Goal: Task Accomplishment & Management: Use online tool/utility

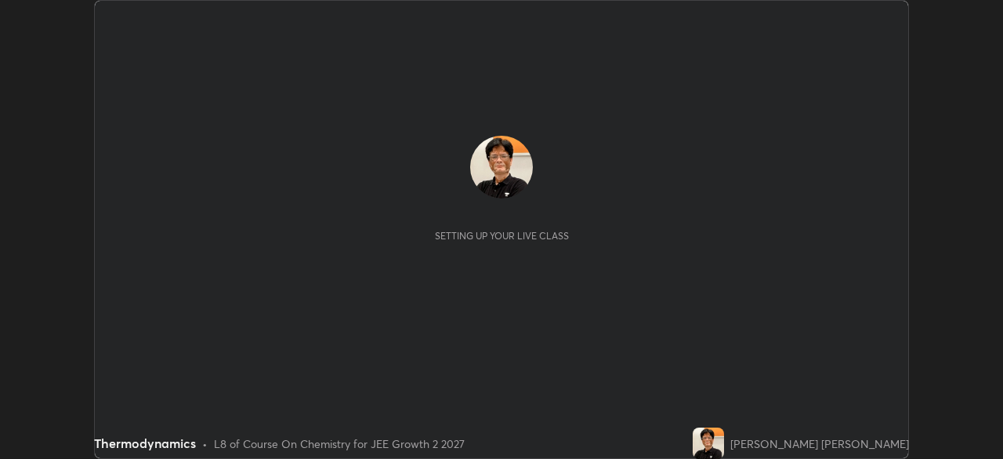
scroll to position [459, 1003]
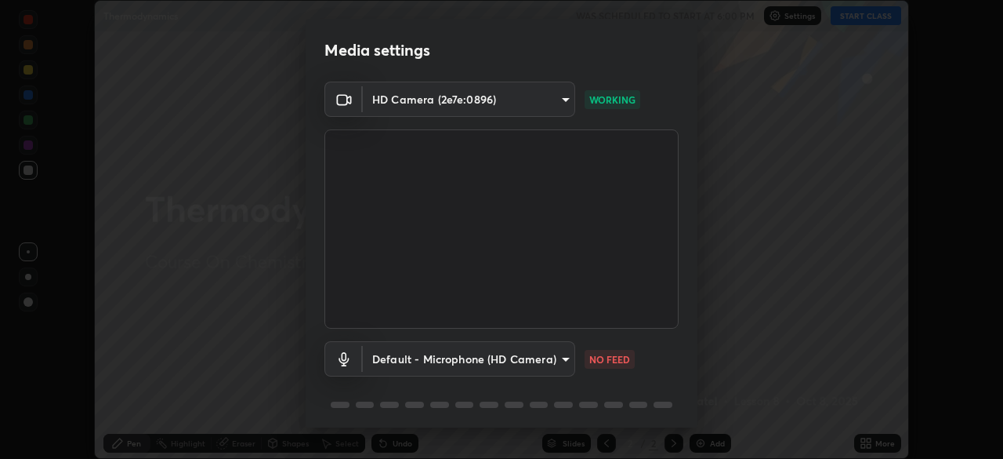
click at [564, 354] on body "Erase all Thermodynamics WAS SCHEDULED TO START AT 6:00 PM Settings START CLASS…" at bounding box center [501, 229] width 1003 height 459
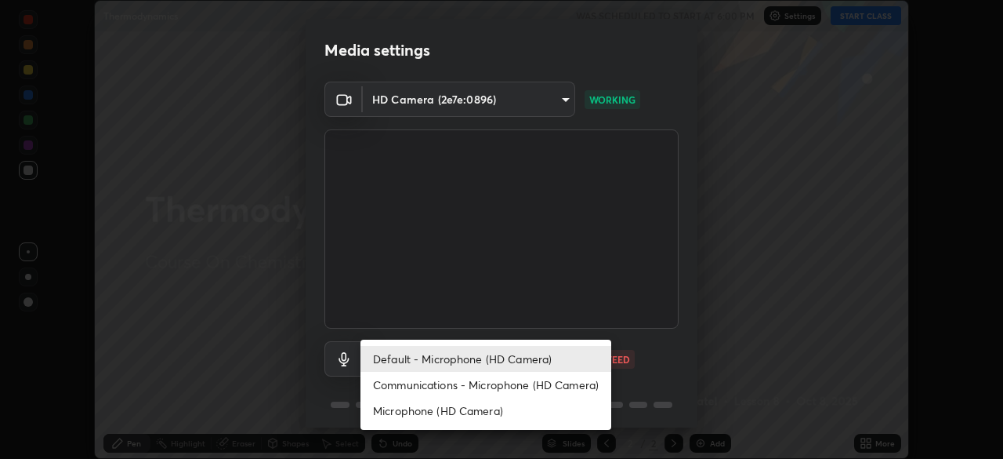
click at [530, 359] on li "Default - Microphone (HD Camera)" at bounding box center [486, 359] width 251 height 26
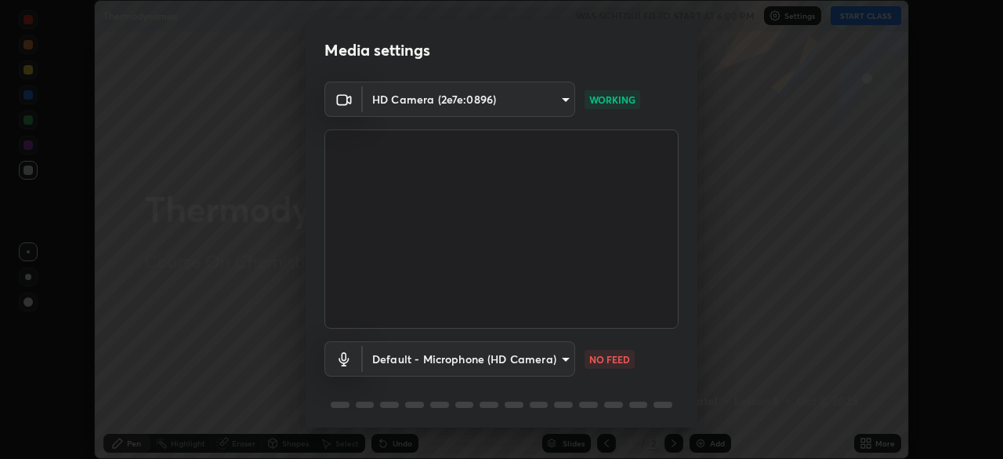
click at [569, 360] on body "Erase all Thermodynamics WAS SCHEDULED TO START AT 6:00 PM Settings START CLASS…" at bounding box center [501, 229] width 1003 height 459
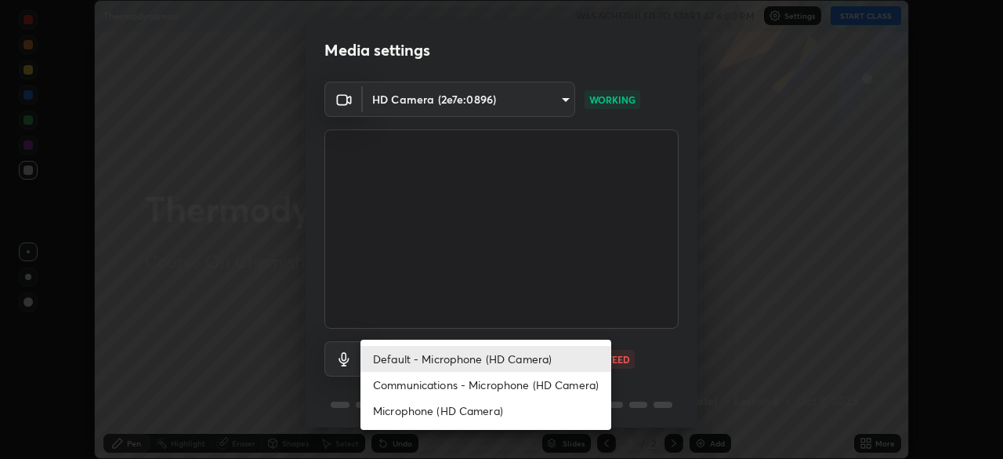
click at [544, 384] on li "Communications - Microphone (HD Camera)" at bounding box center [486, 385] width 251 height 26
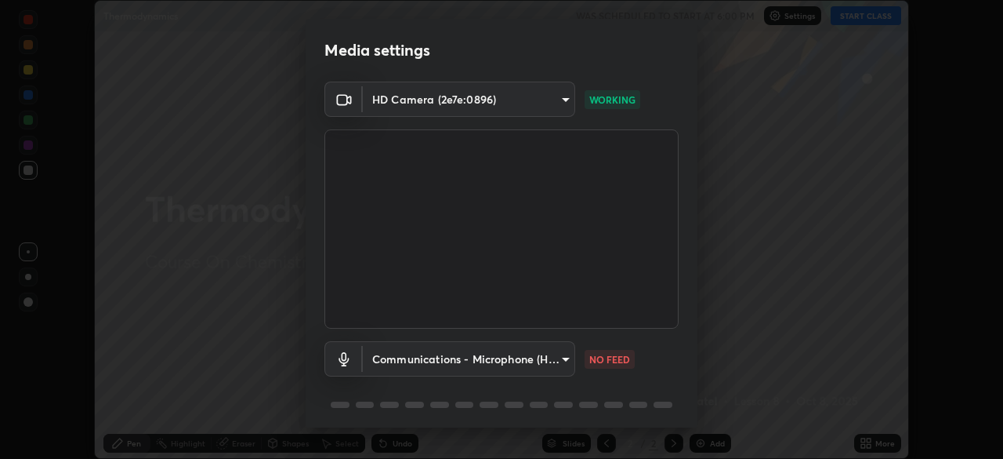
click at [565, 354] on body "Erase all Thermodynamics WAS SCHEDULED TO START AT 6:00 PM Settings START CLASS…" at bounding box center [501, 229] width 1003 height 459
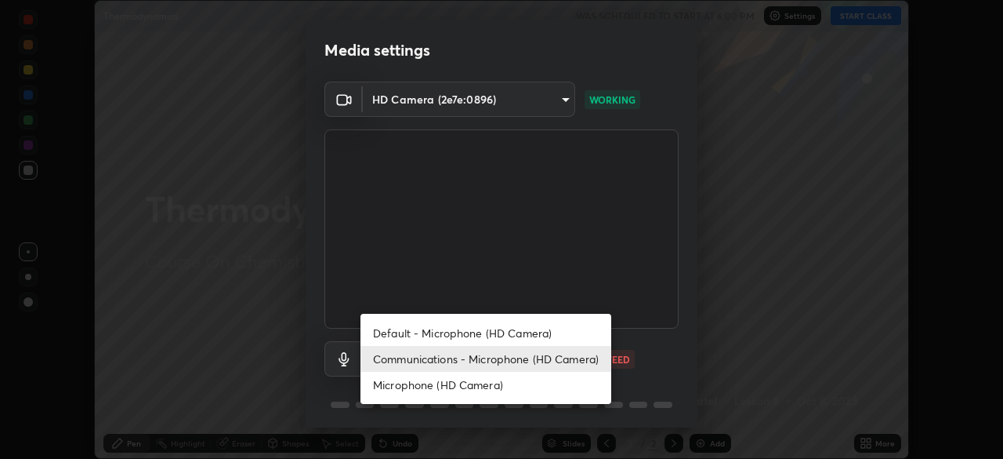
click at [510, 386] on li "Microphone (HD Camera)" at bounding box center [486, 385] width 251 height 26
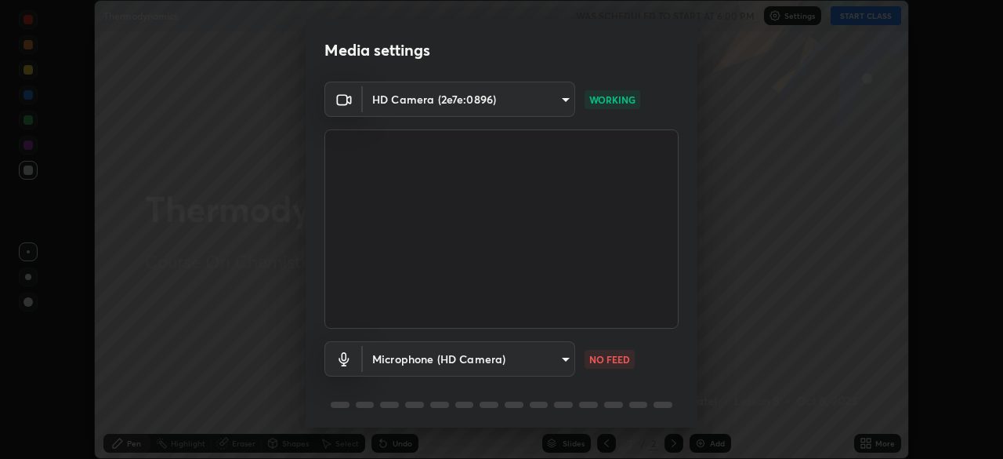
click at [557, 353] on body "Erase all Thermodynamics WAS SCHEDULED TO START AT 6:00 PM Settings START CLASS…" at bounding box center [501, 229] width 1003 height 459
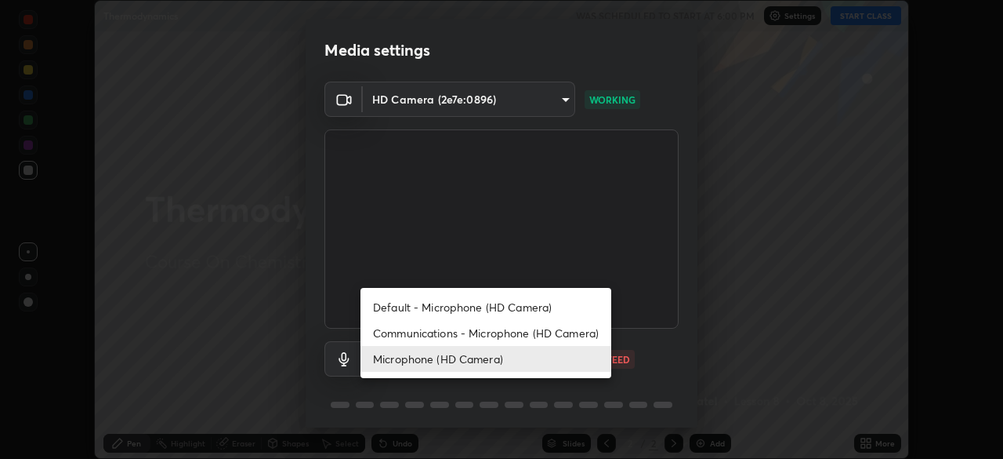
click at [546, 334] on li "Communications - Microphone (HD Camera)" at bounding box center [486, 333] width 251 height 26
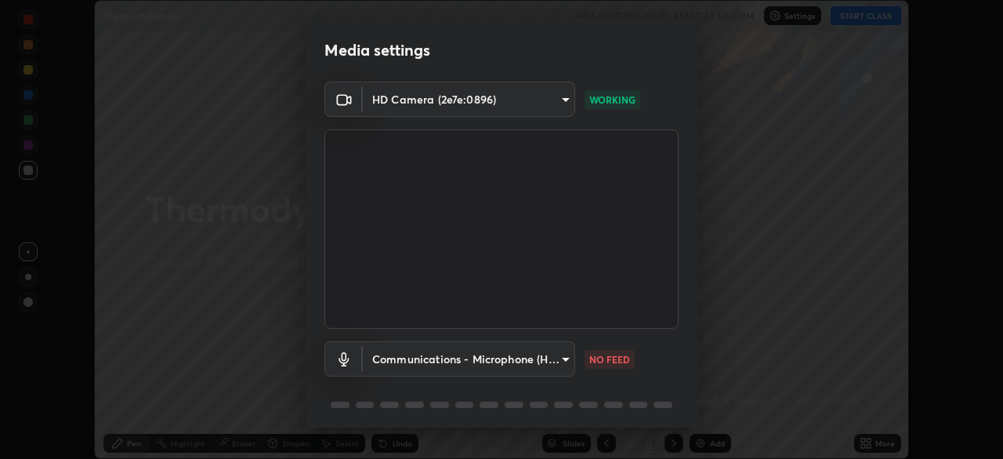
click at [561, 354] on body "Erase all Thermodynamics WAS SCHEDULED TO START AT 6:00 PM Settings START CLASS…" at bounding box center [501, 229] width 1003 height 459
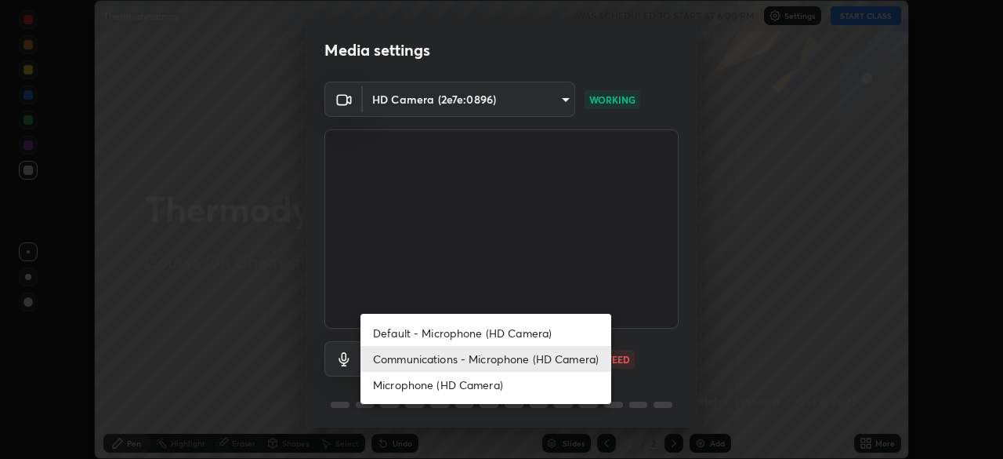
click at [503, 335] on li "Default - Microphone (HD Camera)" at bounding box center [486, 333] width 251 height 26
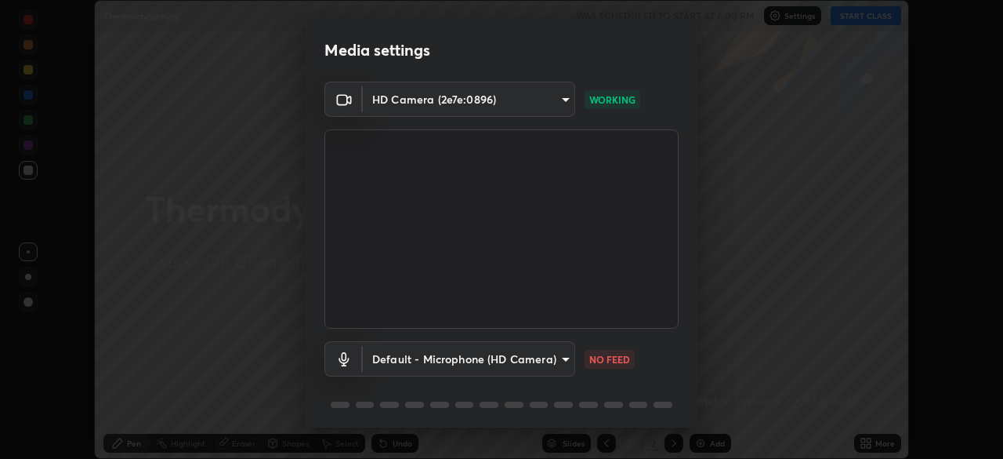
click at [565, 356] on body "Erase all Thermodynamics WAS SCHEDULED TO START AT 6:00 PM Settings START CLASS…" at bounding box center [501, 229] width 1003 height 459
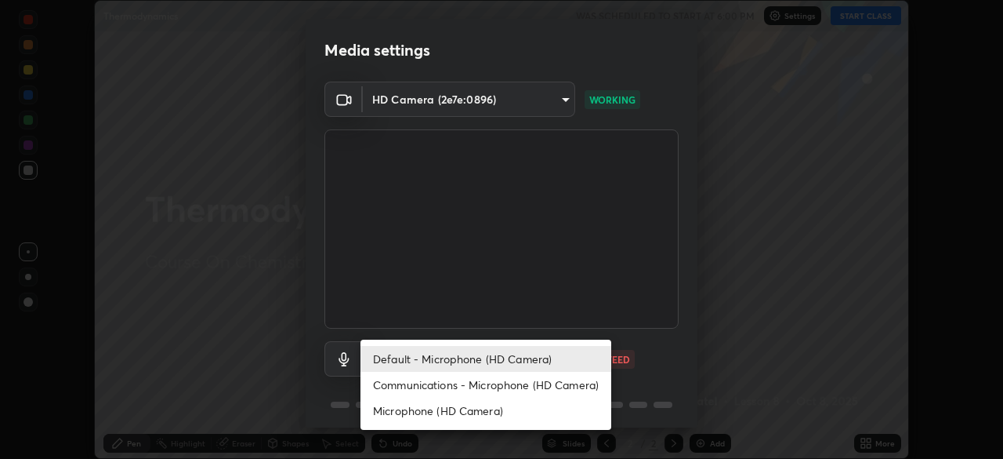
click at [531, 381] on li "Communications - Microphone (HD Camera)" at bounding box center [486, 385] width 251 height 26
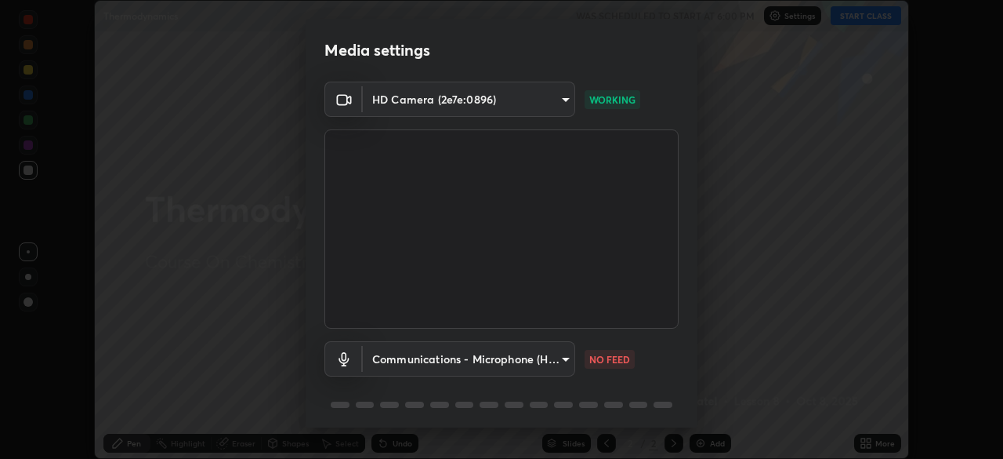
click at [566, 358] on body "Erase all Thermodynamics WAS SCHEDULED TO START AT 6:00 PM Settings START CLASS…" at bounding box center [501, 229] width 1003 height 459
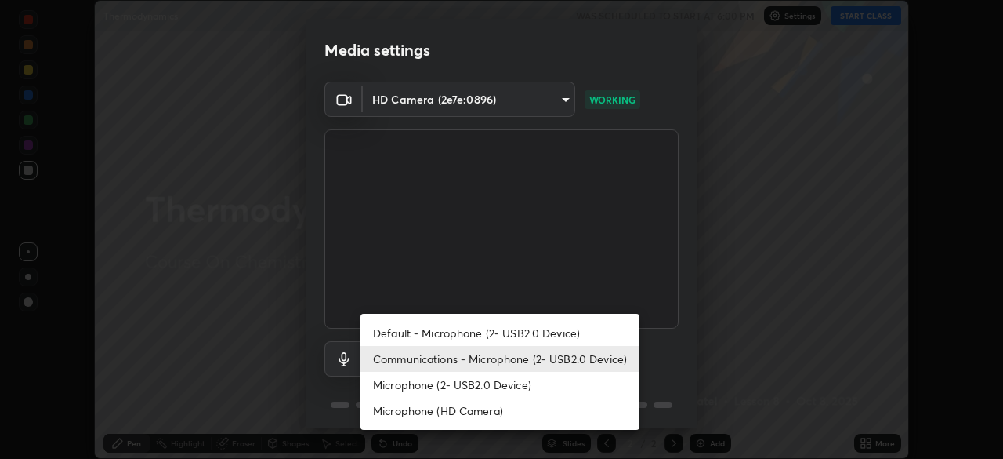
click at [515, 385] on li "Microphone (2- USB2.0 Device)" at bounding box center [500, 385] width 279 height 26
type input "91399270d2bd4e1ab0f17b0a12921225f529aef2f96e079b821ac273069a3dd2"
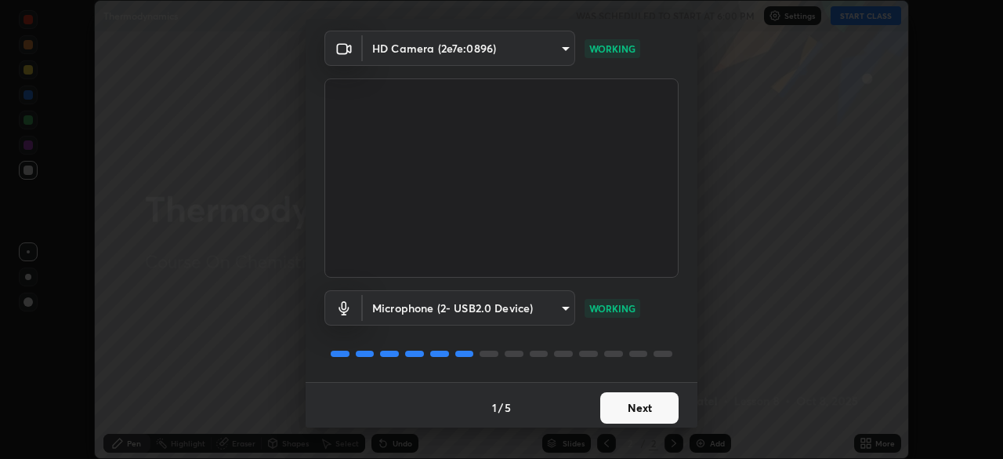
scroll to position [56, 0]
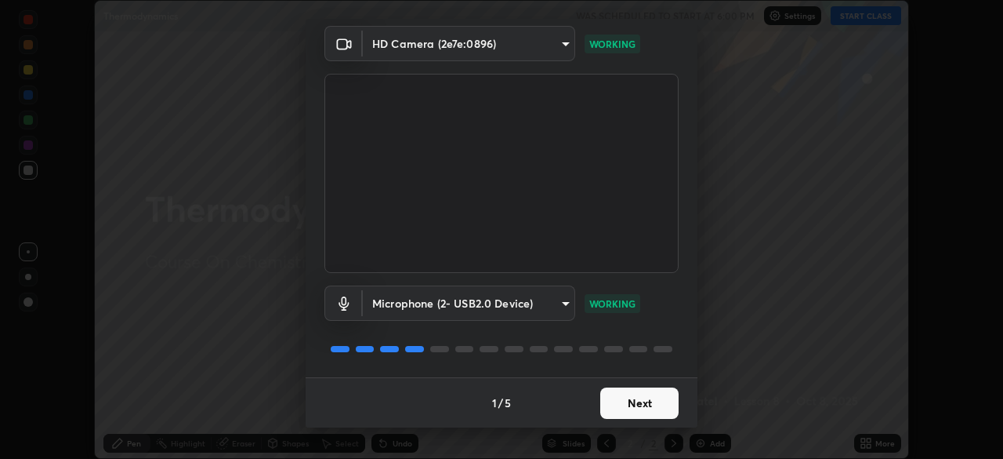
click at [633, 402] on button "Next" at bounding box center [640, 402] width 78 height 31
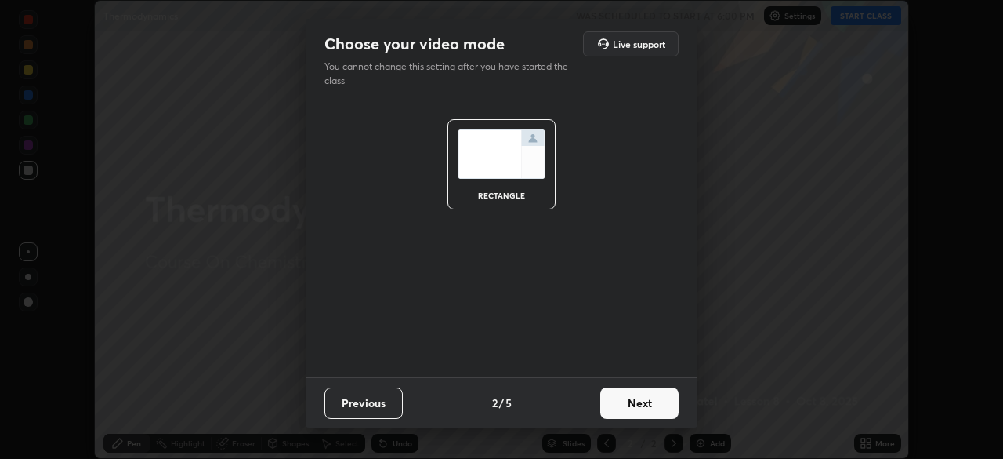
click at [644, 405] on button "Next" at bounding box center [640, 402] width 78 height 31
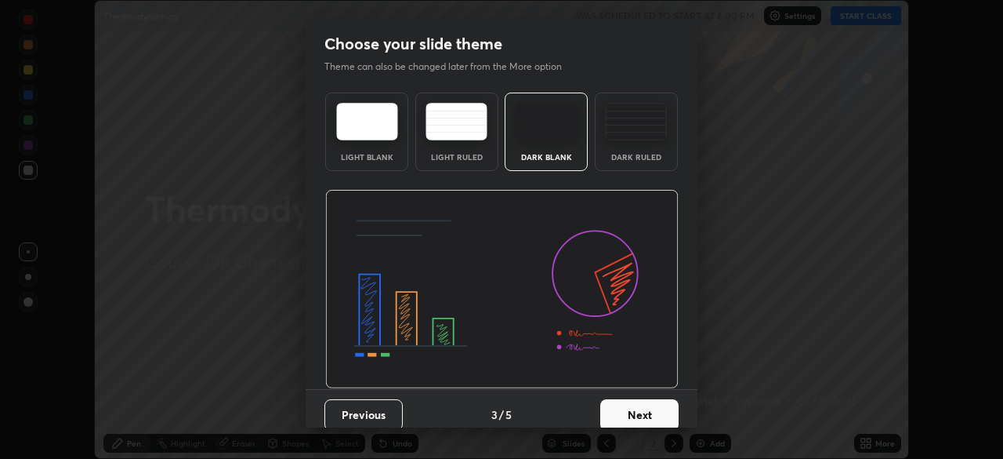
click at [649, 415] on button "Next" at bounding box center [640, 414] width 78 height 31
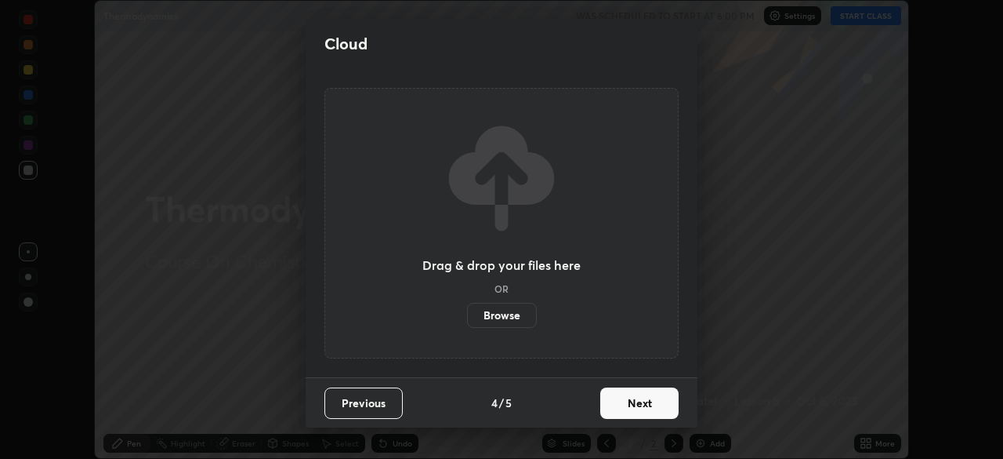
click at [649, 402] on button "Next" at bounding box center [640, 402] width 78 height 31
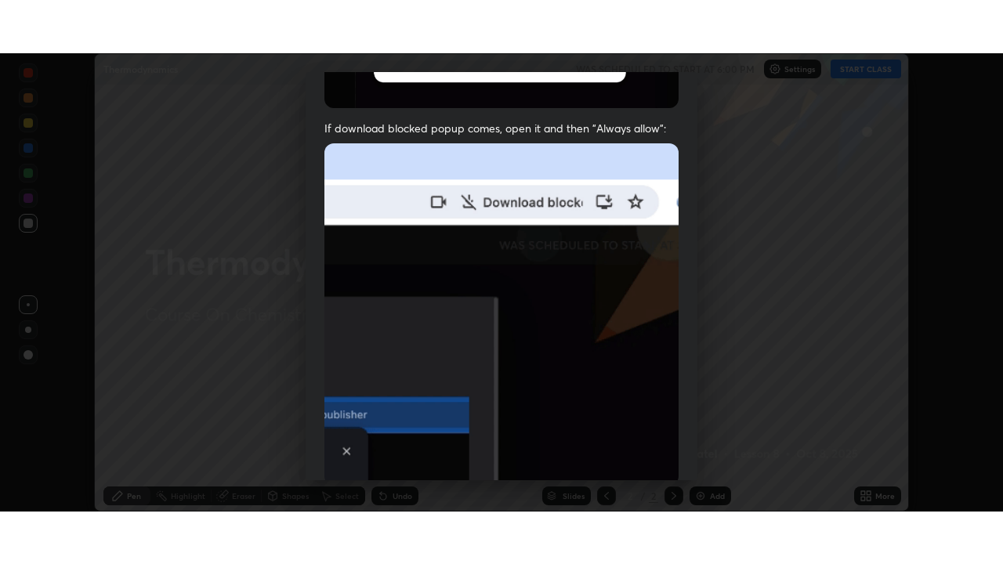
scroll to position [376, 0]
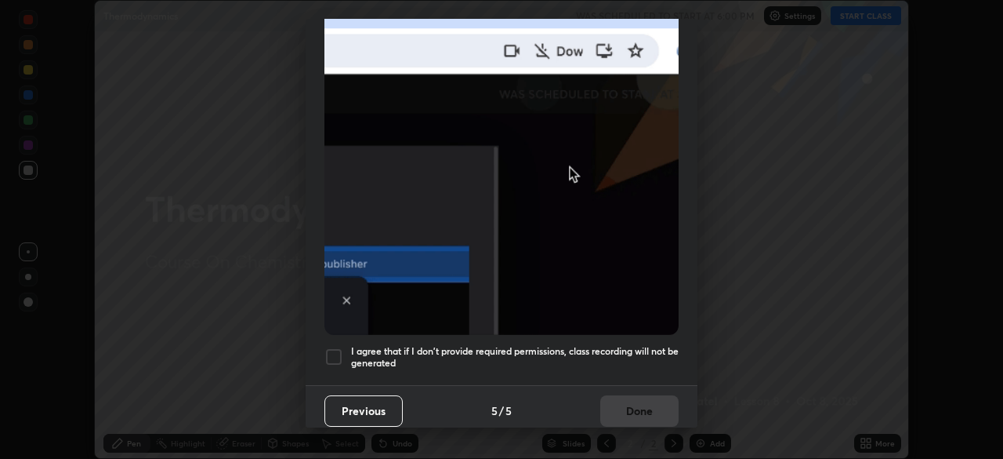
click at [339, 348] on div at bounding box center [334, 356] width 19 height 19
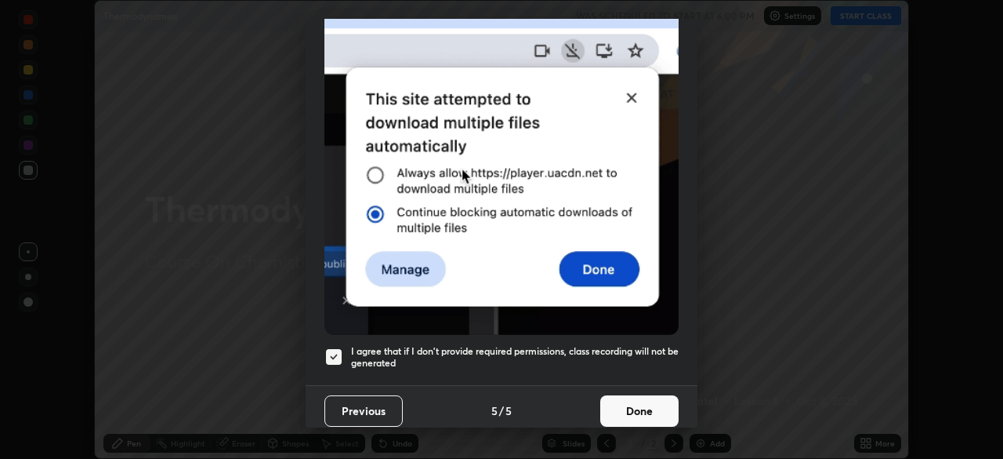
click at [645, 401] on button "Done" at bounding box center [640, 410] width 78 height 31
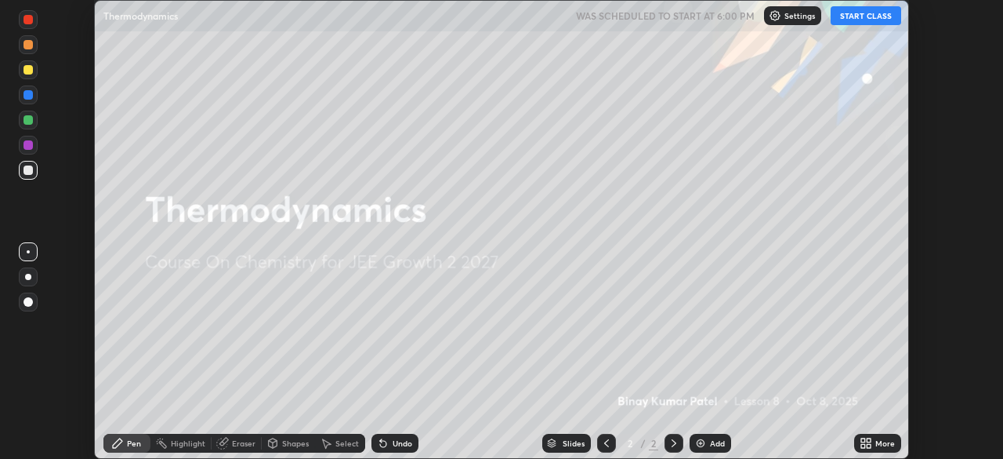
click at [869, 440] on icon at bounding box center [869, 440] width 4 height 4
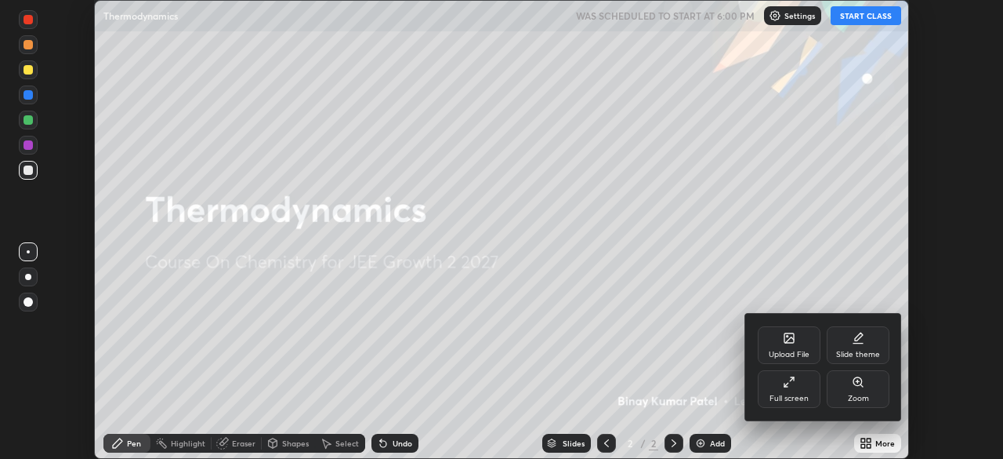
click at [791, 392] on div "Full screen" at bounding box center [789, 389] width 63 height 38
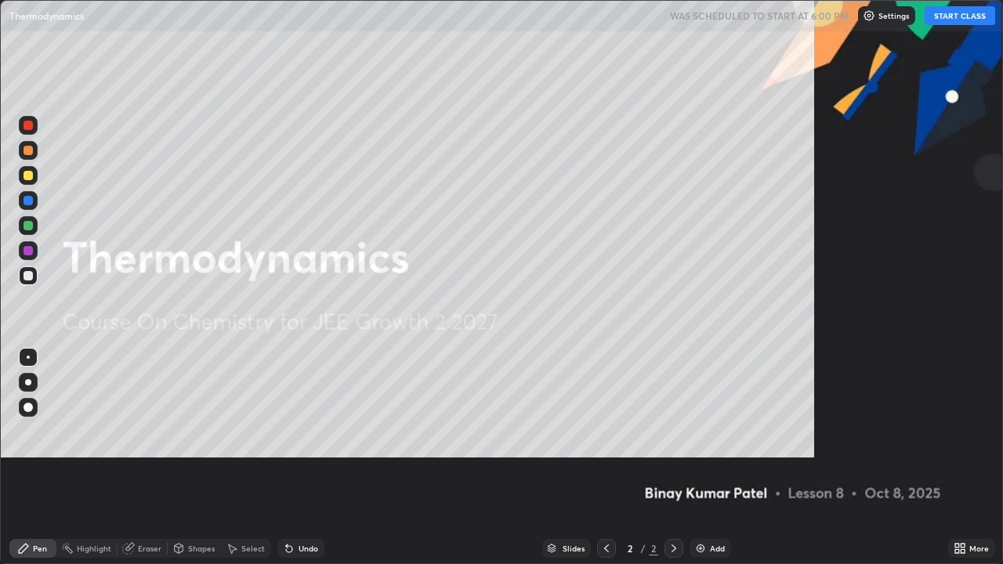
scroll to position [564, 1003]
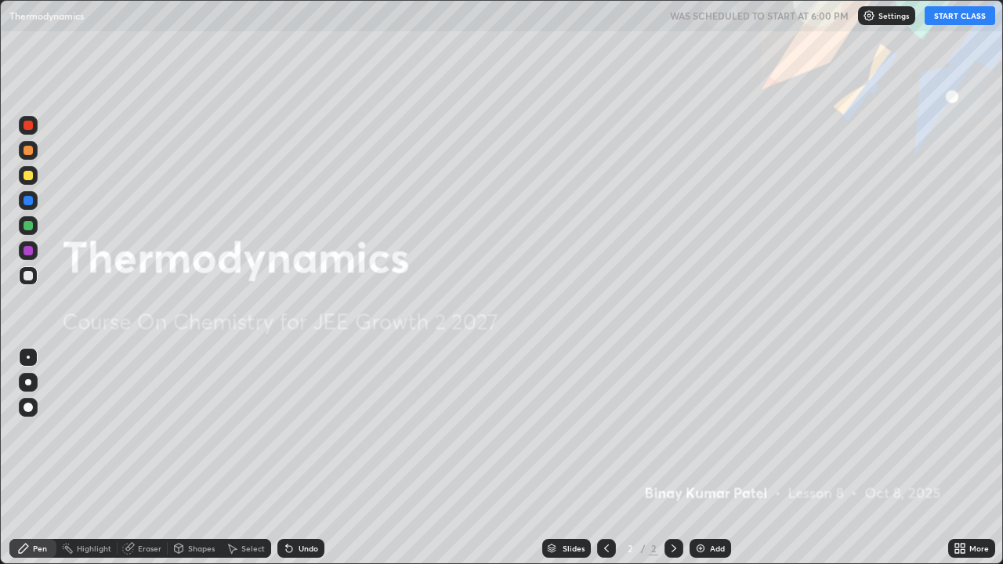
click at [957, 19] on button "START CLASS" at bounding box center [960, 15] width 71 height 19
click at [698, 458] on img at bounding box center [701, 548] width 13 height 13
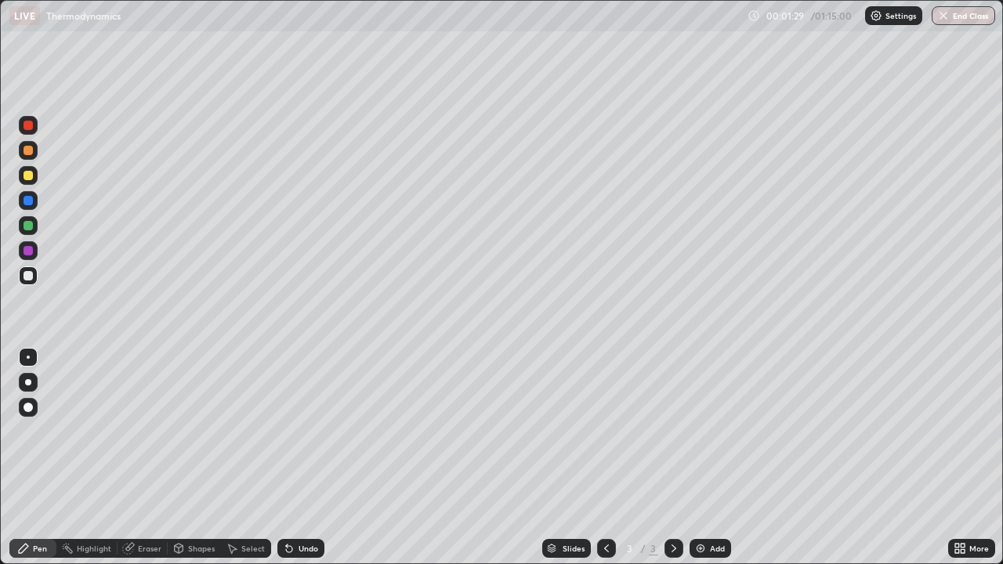
click at [31, 176] on div at bounding box center [28, 175] width 9 height 9
click at [32, 405] on div at bounding box center [28, 407] width 9 height 9
click at [36, 278] on div at bounding box center [28, 276] width 19 height 19
click at [695, 458] on img at bounding box center [701, 548] width 13 height 13
click at [699, 458] on img at bounding box center [701, 548] width 13 height 13
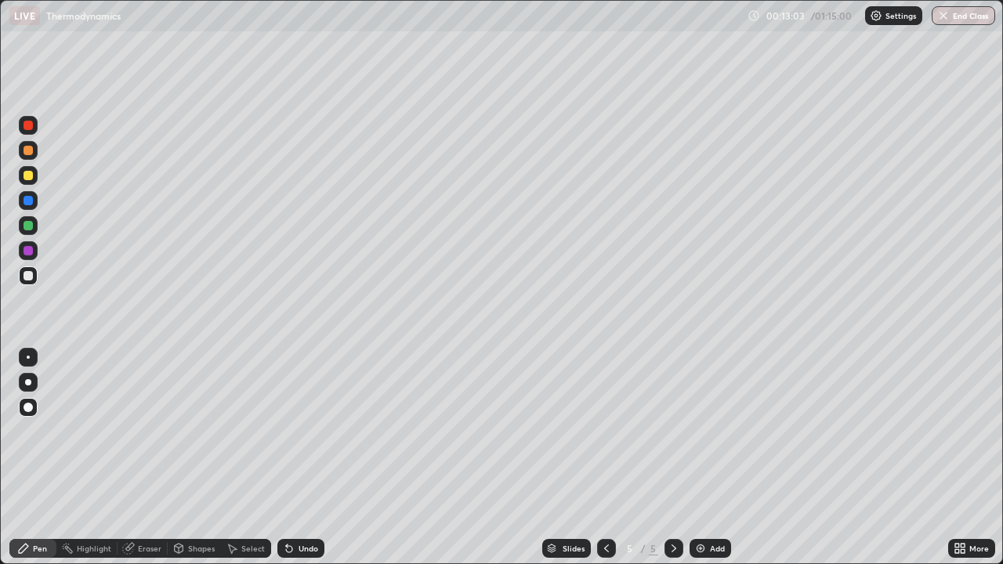
click at [28, 175] on div at bounding box center [28, 175] width 9 height 9
click at [28, 278] on div at bounding box center [28, 275] width 9 height 9
click at [29, 175] on div at bounding box center [28, 175] width 9 height 9
click at [201, 458] on div "Shapes" at bounding box center [201, 549] width 27 height 8
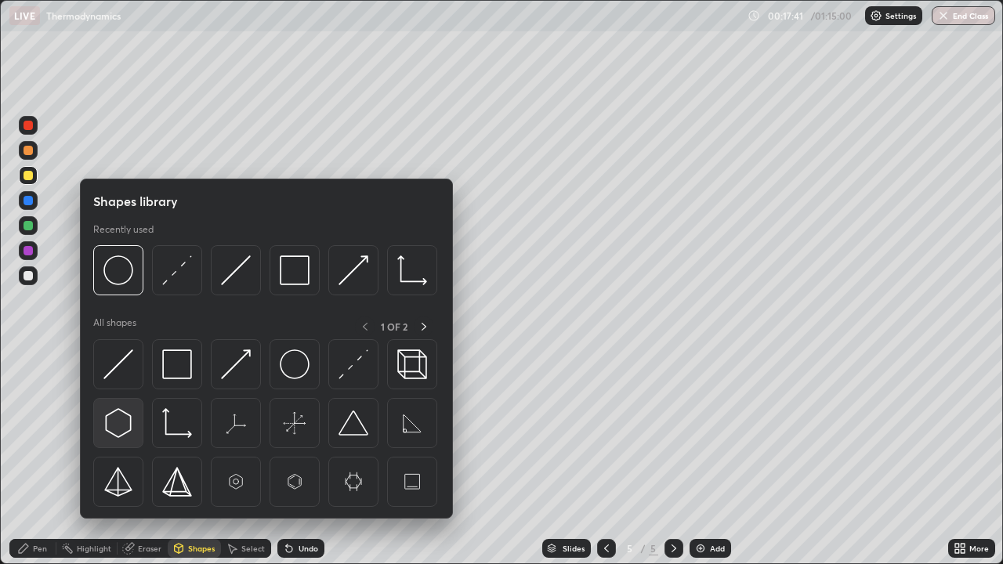
click at [124, 426] on img at bounding box center [118, 423] width 30 height 30
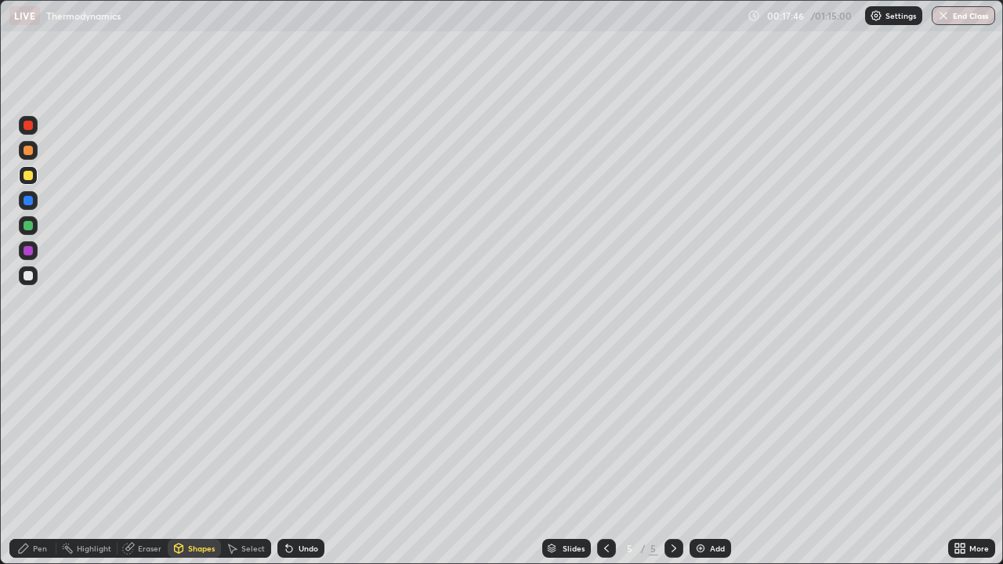
click at [39, 458] on div "Pen" at bounding box center [40, 549] width 14 height 8
click at [695, 458] on img at bounding box center [701, 548] width 13 height 13
click at [27, 180] on div at bounding box center [28, 175] width 9 height 9
click at [36, 280] on div at bounding box center [28, 276] width 19 height 19
click at [695, 458] on img at bounding box center [701, 548] width 13 height 13
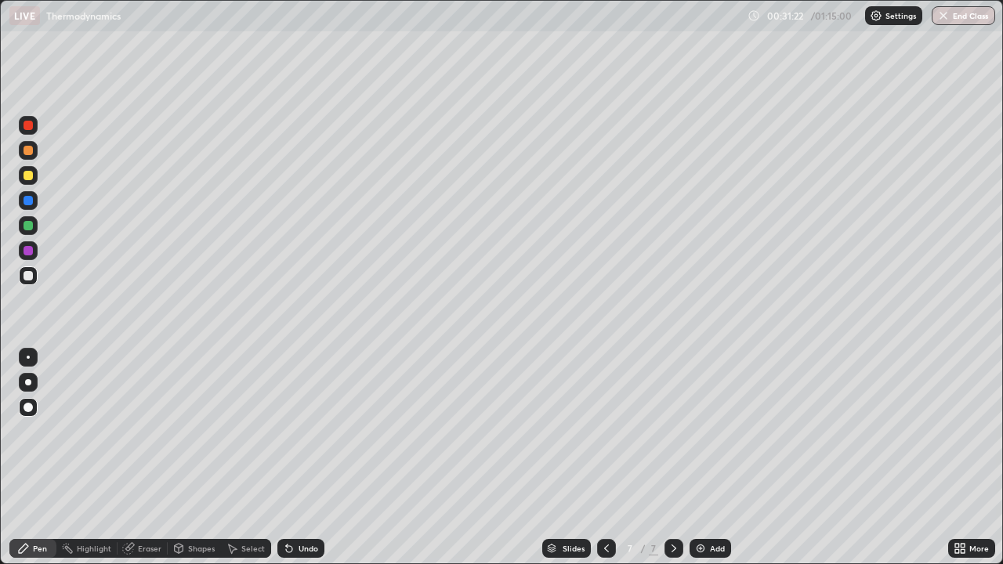
click at [30, 176] on div at bounding box center [28, 175] width 9 height 9
click at [29, 276] on div at bounding box center [28, 275] width 9 height 9
click at [293, 458] on icon at bounding box center [289, 548] width 13 height 13
click at [292, 458] on div "Undo" at bounding box center [301, 548] width 47 height 19
click at [292, 458] on icon at bounding box center [289, 548] width 13 height 13
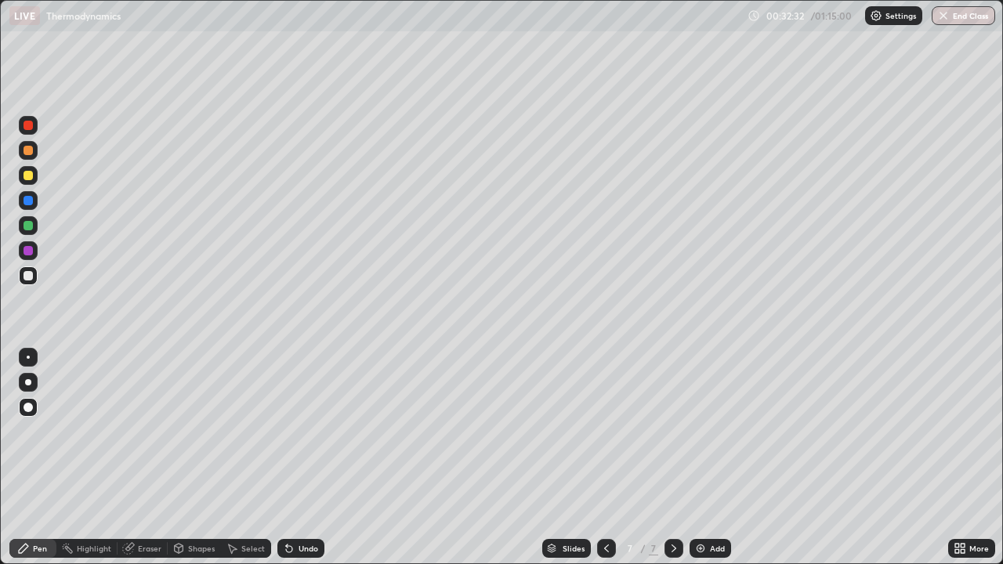
click at [293, 458] on icon at bounding box center [289, 548] width 13 height 13
click at [287, 458] on icon at bounding box center [289, 549] width 6 height 6
click at [286, 458] on icon at bounding box center [287, 546] width 2 height 2
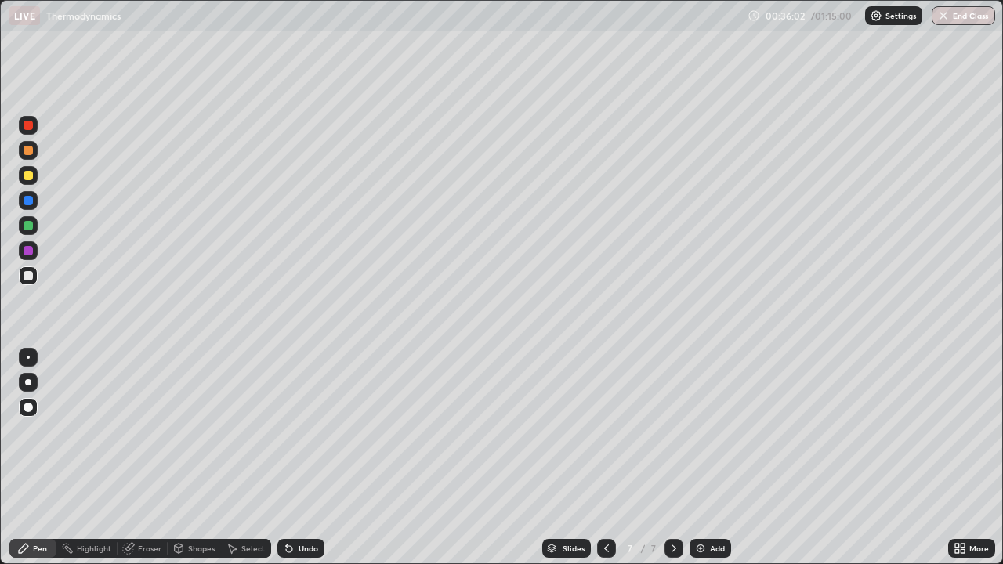
click at [701, 458] on img at bounding box center [701, 548] width 13 height 13
click at [30, 179] on div at bounding box center [28, 175] width 9 height 9
click at [29, 276] on div at bounding box center [28, 275] width 9 height 9
click at [28, 176] on div at bounding box center [28, 175] width 9 height 9
click at [27, 280] on div at bounding box center [28, 275] width 9 height 9
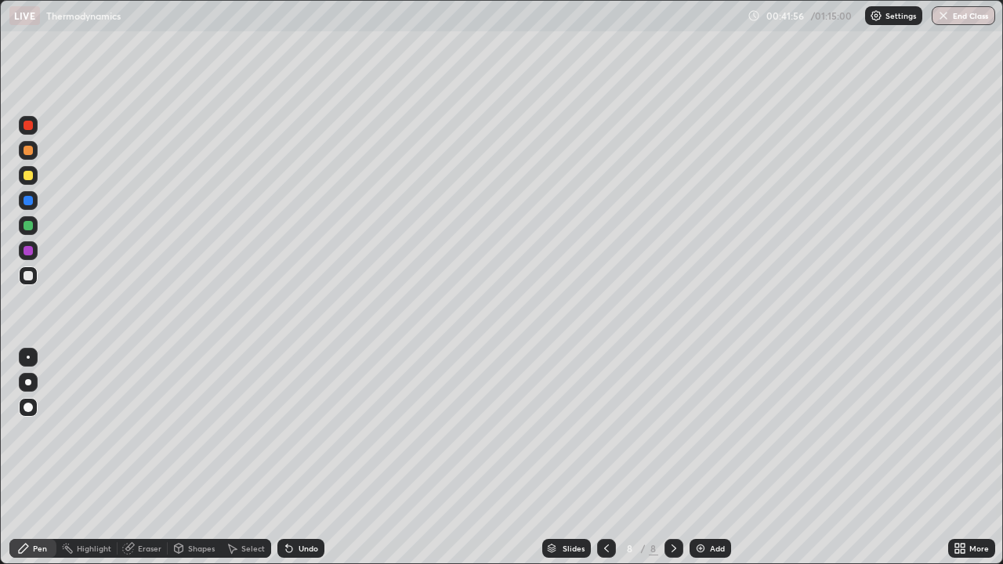
click at [27, 227] on div at bounding box center [28, 225] width 9 height 9
click at [29, 232] on div at bounding box center [28, 225] width 19 height 19
click at [28, 227] on div at bounding box center [28, 225] width 9 height 9
click at [698, 458] on img at bounding box center [701, 548] width 13 height 13
click at [31, 274] on div at bounding box center [28, 275] width 9 height 9
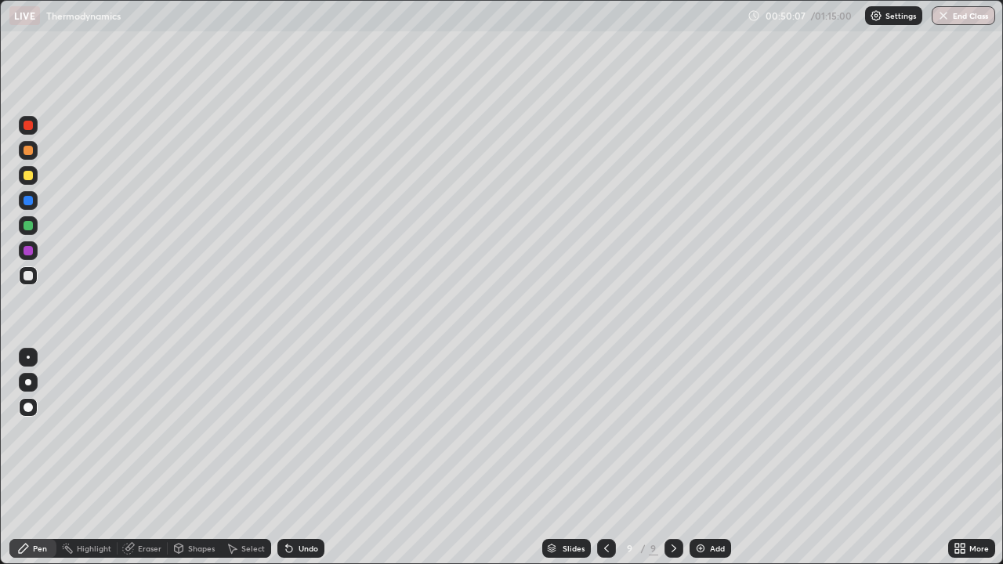
click at [27, 179] on div at bounding box center [28, 175] width 9 height 9
click at [27, 280] on div at bounding box center [28, 275] width 9 height 9
click at [697, 458] on img at bounding box center [701, 548] width 13 height 13
click at [27, 176] on div at bounding box center [28, 175] width 9 height 9
click at [29, 230] on div at bounding box center [28, 225] width 9 height 9
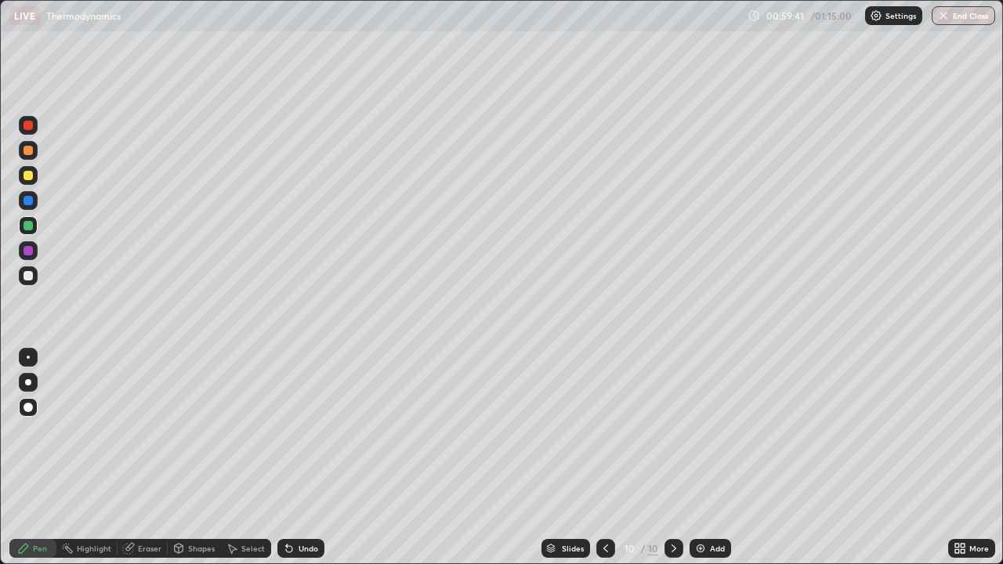
click at [698, 458] on img at bounding box center [701, 548] width 13 height 13
click at [27, 180] on div at bounding box center [28, 175] width 9 height 9
click at [601, 458] on div at bounding box center [606, 548] width 19 height 31
click at [695, 458] on img at bounding box center [701, 548] width 13 height 13
click at [28, 179] on div at bounding box center [28, 175] width 9 height 9
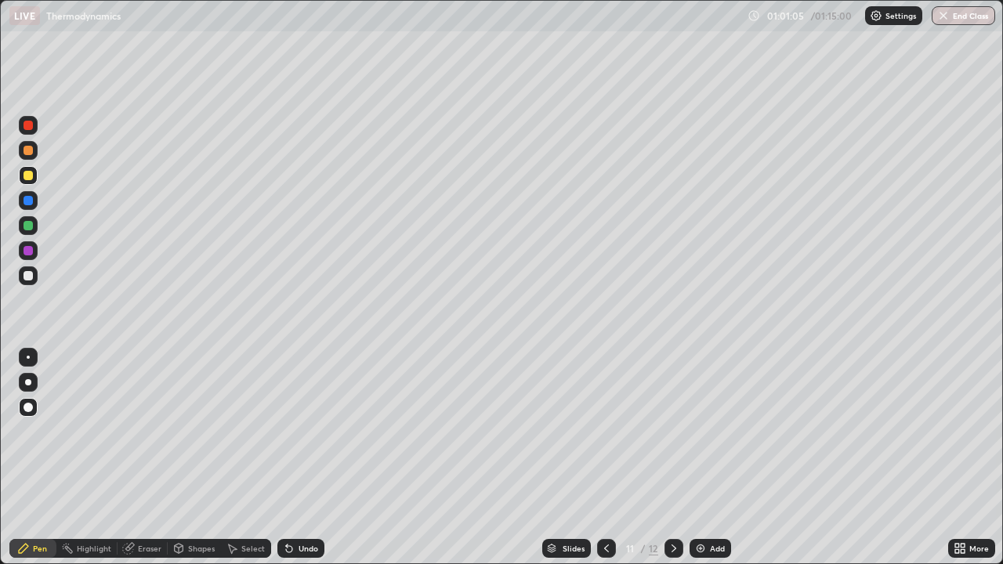
click at [31, 278] on div at bounding box center [28, 275] width 9 height 9
click at [967, 15] on button "End Class" at bounding box center [963, 15] width 63 height 19
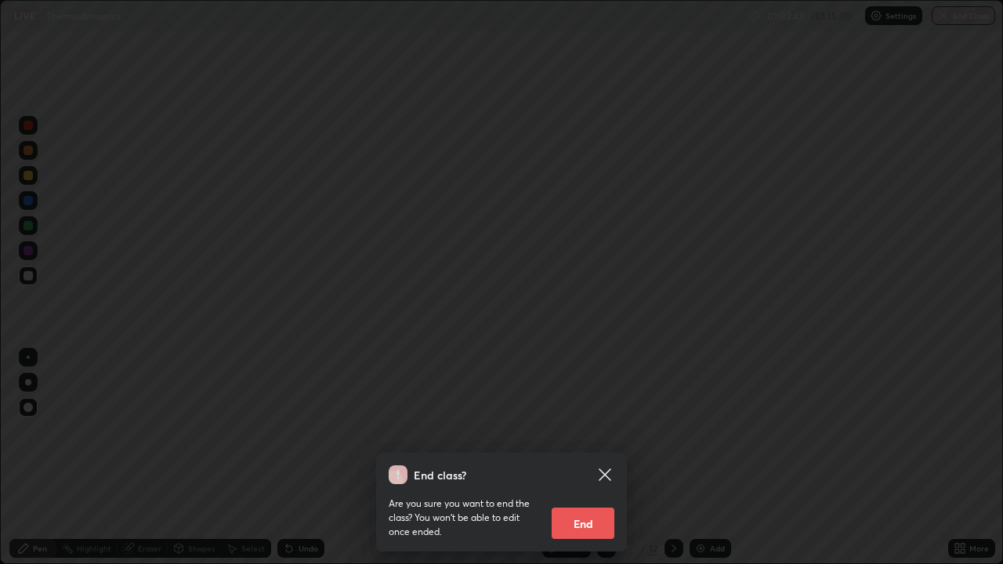
click at [589, 458] on button "End" at bounding box center [583, 523] width 63 height 31
